Goal: Task Accomplishment & Management: Use online tool/utility

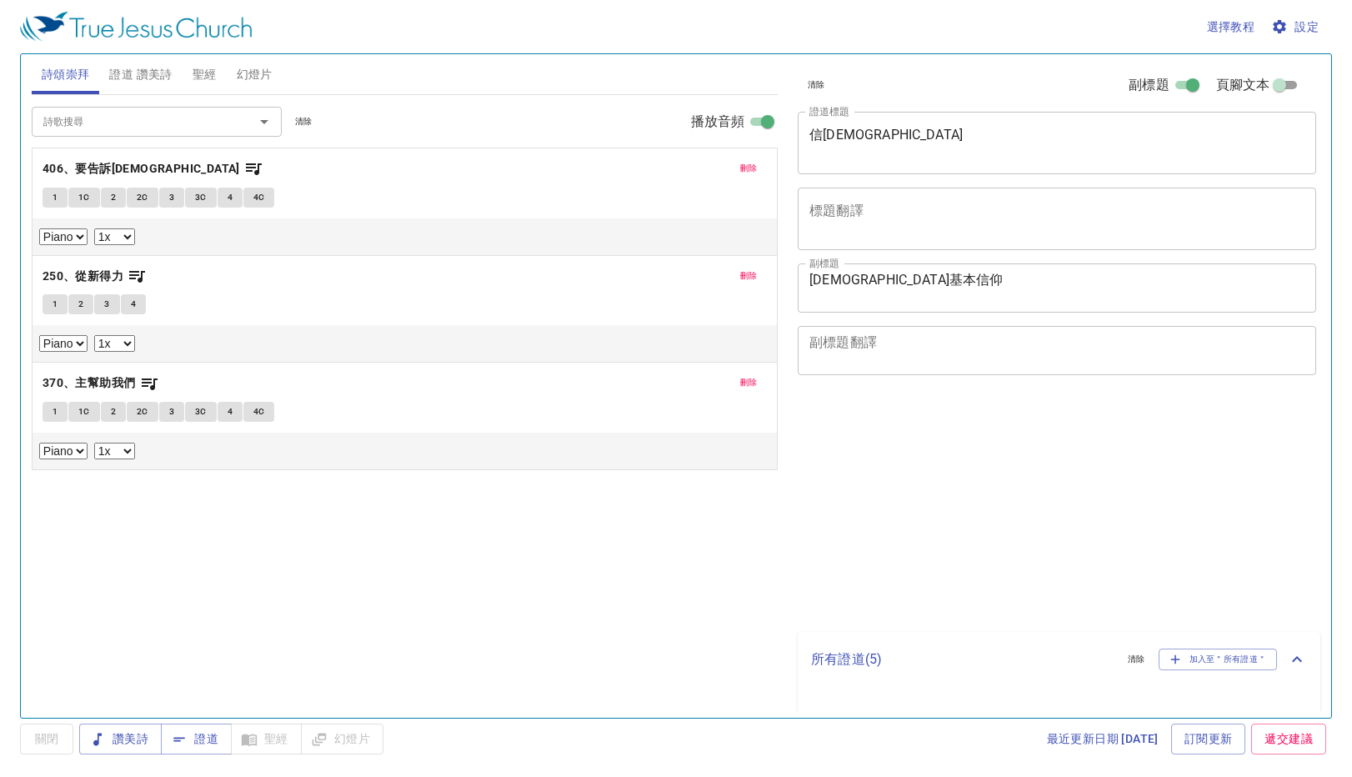
select select "1"
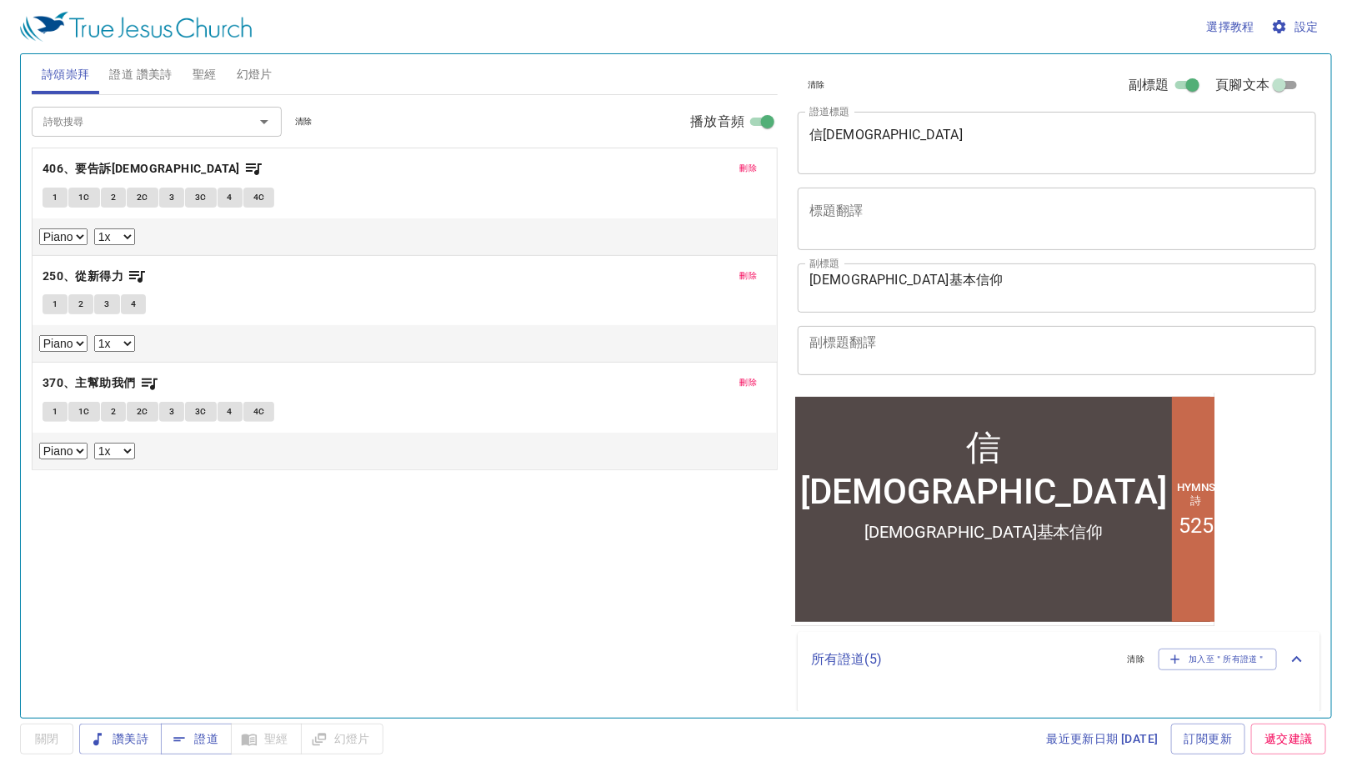
click at [253, 66] on span "幻燈片" at bounding box center [255, 74] width 36 height 21
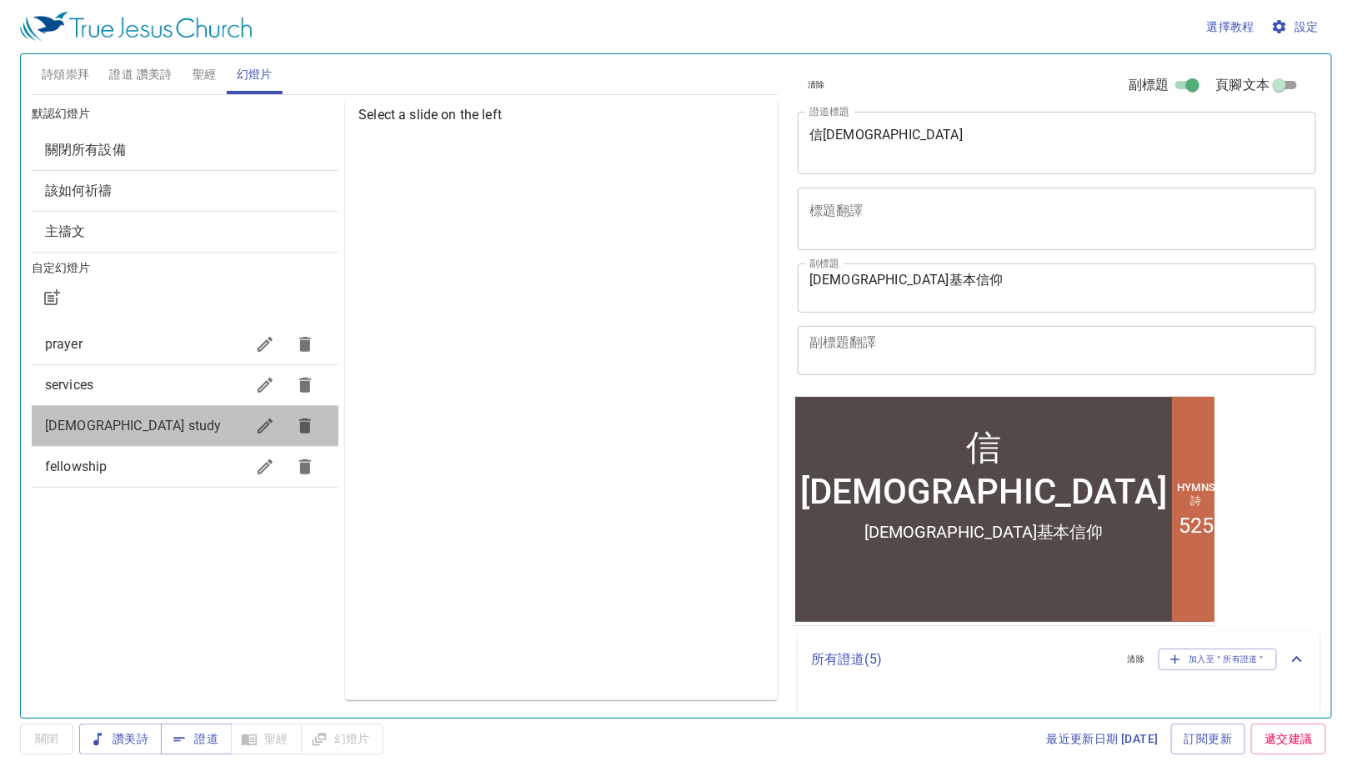
click at [62, 425] on span "Bible study" at bounding box center [133, 426] width 177 height 16
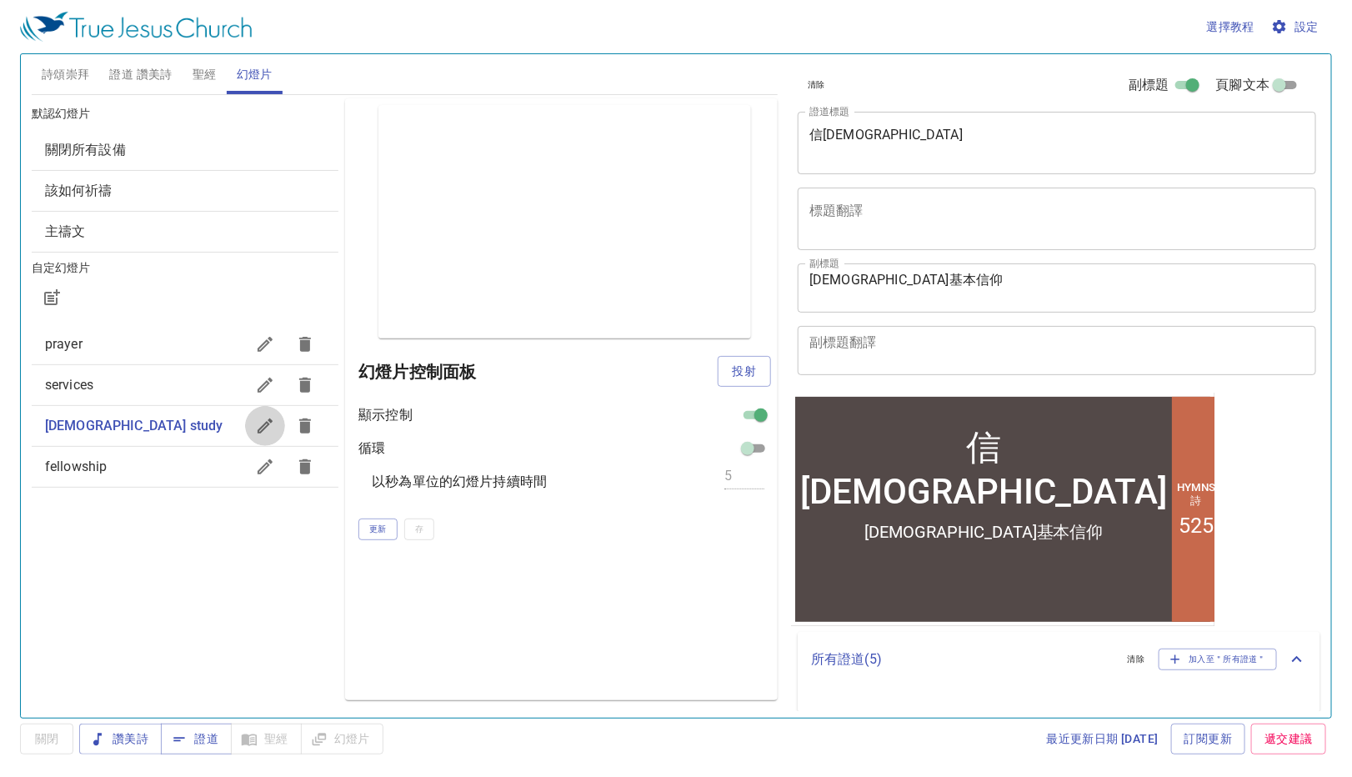
click at [266, 423] on icon "button" at bounding box center [265, 425] width 15 height 15
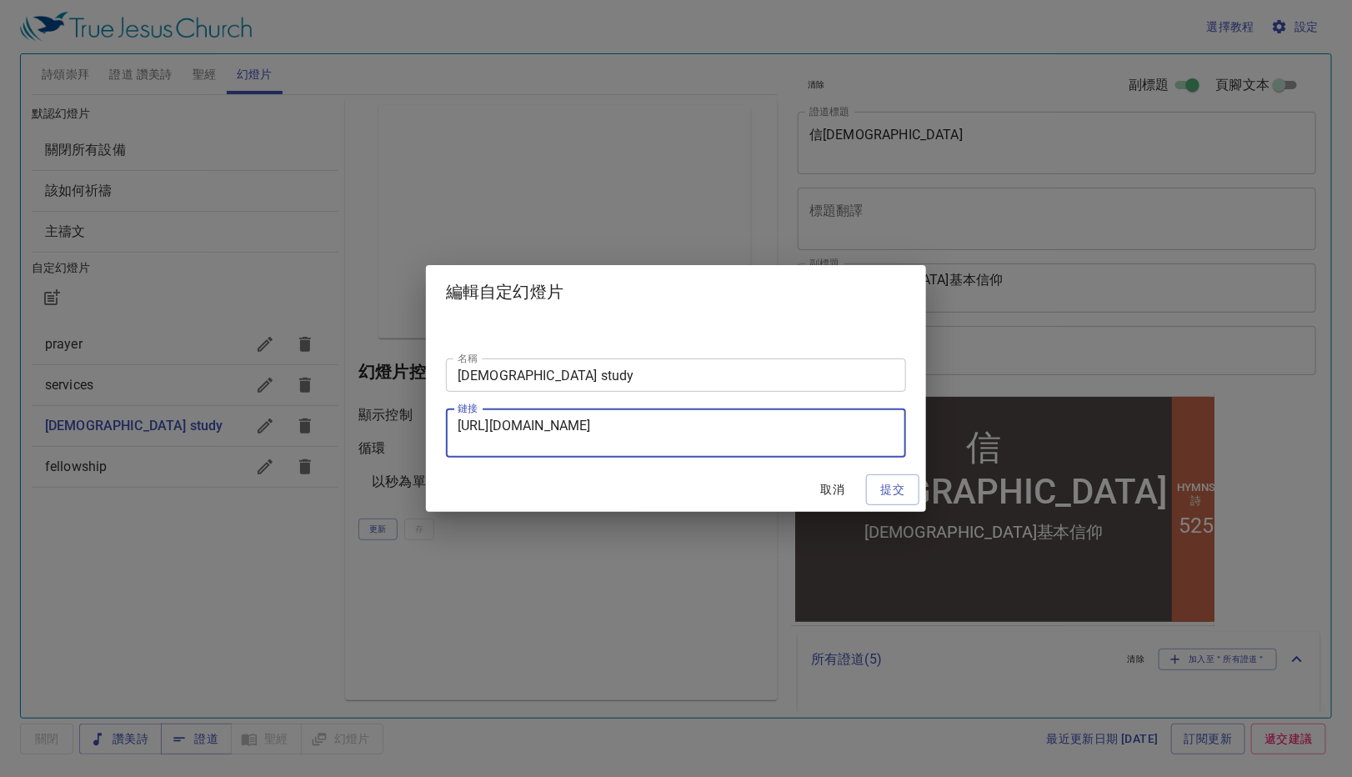
drag, startPoint x: 751, startPoint y: 448, endPoint x: 413, endPoint y: 413, distance: 339.4
click at [413, 413] on div "編輯自定幻燈片 名稱 Bible study 名稱 鏈接 https://docs.google.com/presentation/d/1-Z6gUvSFiE…" at bounding box center [676, 388] width 1352 height 777
type textarea "usp=sharing&ouid=108765808363452365871&rtpof=true&sd=true"
drag, startPoint x: 872, startPoint y: 433, endPoint x: 319, endPoint y: 368, distance: 556.6
click at [319, 368] on div "編輯自定幻燈片 名稱 Bible study 名稱 鏈接 usp=sharing&ouid=108765808363452365871&rtpof=true&…" at bounding box center [676, 388] width 1352 height 777
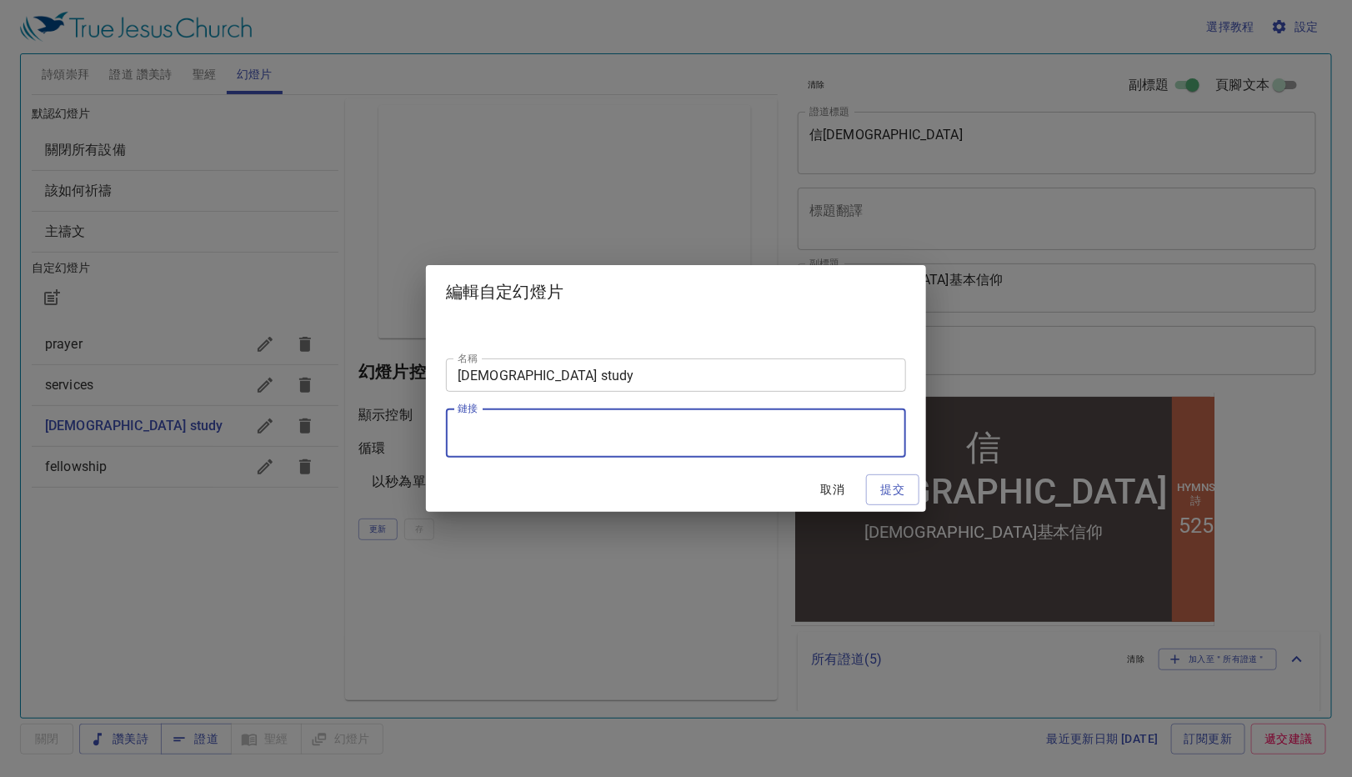
paste textarea "https://docs.google.com/presentation/d/1wnW9EYCDYR-7jE08wgMuSvB0Q0DzOjpi/edit?u…"
type textarea "https://docs.google.com/presentation/d/1wnW9EYCDYR-7jE08wgMuSvB0Q0DzOjpi/edit?u…"
click at [905, 491] on span "提交" at bounding box center [892, 489] width 27 height 21
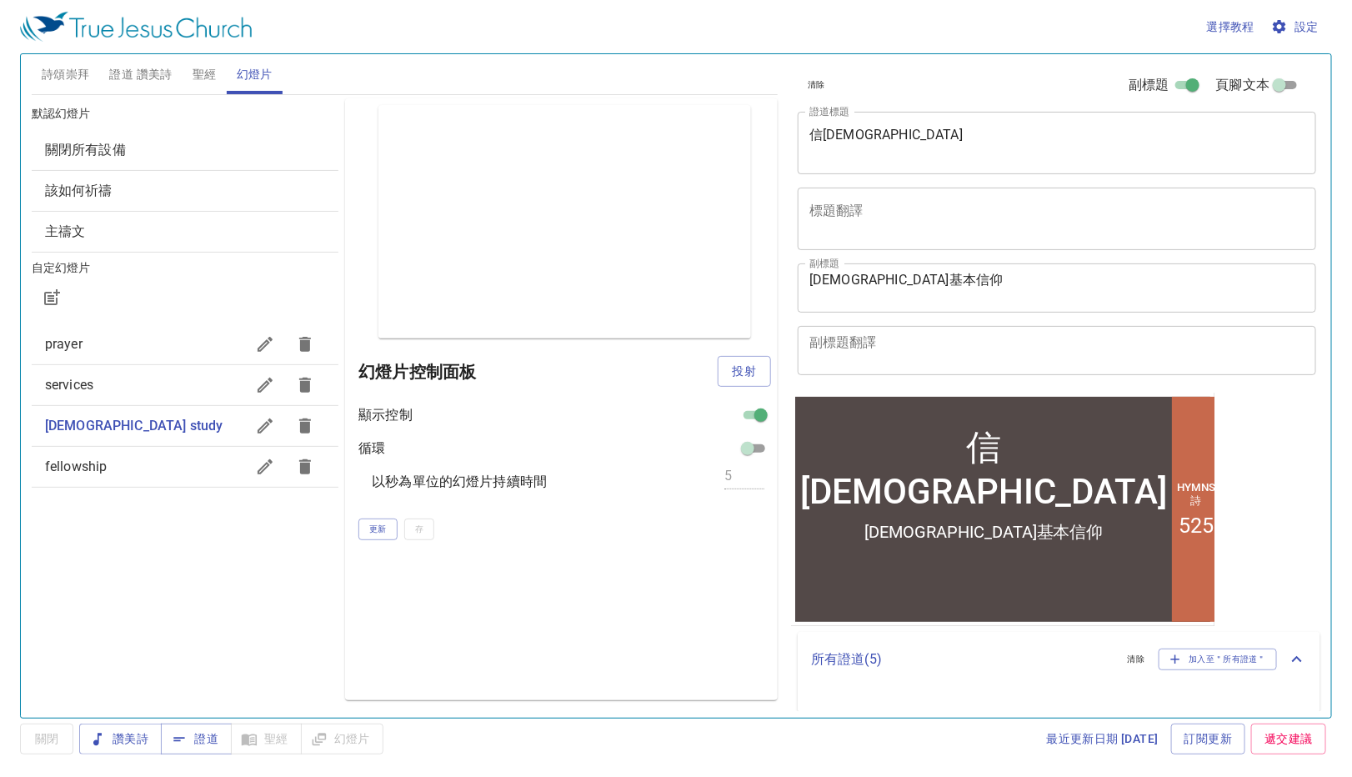
scroll to position [0, 0]
click at [377, 528] on span "更新" at bounding box center [378, 529] width 18 height 15
click at [734, 366] on span "投射" at bounding box center [744, 371] width 27 height 21
click at [43, 744] on span "關閉" at bounding box center [46, 739] width 27 height 21
click at [381, 530] on span "更新" at bounding box center [378, 529] width 18 height 15
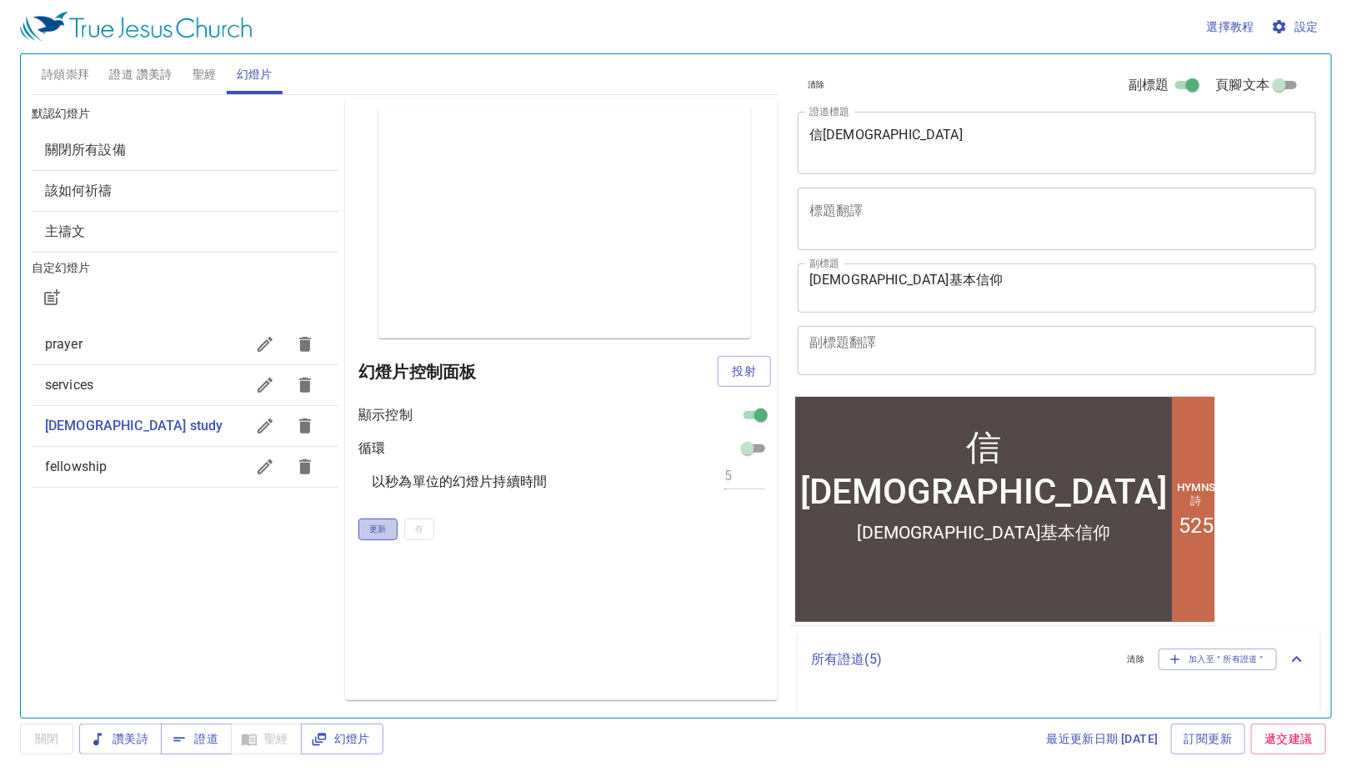
click at [375, 528] on span "更新" at bounding box center [378, 529] width 18 height 15
click at [737, 370] on span "投射" at bounding box center [744, 371] width 27 height 21
click at [42, 744] on span "關閉" at bounding box center [46, 739] width 27 height 21
click at [744, 373] on span "投射" at bounding box center [744, 371] width 27 height 21
click at [0, 0] on span "關閉" at bounding box center [0, 0] width 0 height 0
